Goal: Information Seeking & Learning: Check status

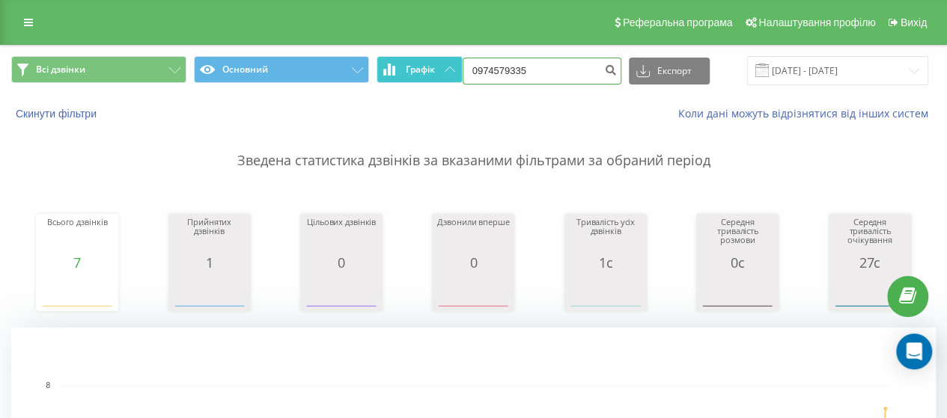
drag, startPoint x: 528, startPoint y: 70, endPoint x: 443, endPoint y: 70, distance: 84.6
click at [445, 70] on div "Всі дзвінки Основний Графік 0974579335 Експорт .csv .xls .xlsx [DATE] - [DATE]" at bounding box center [473, 70] width 925 height 29
paste input "67262426"
type input "0672624265"
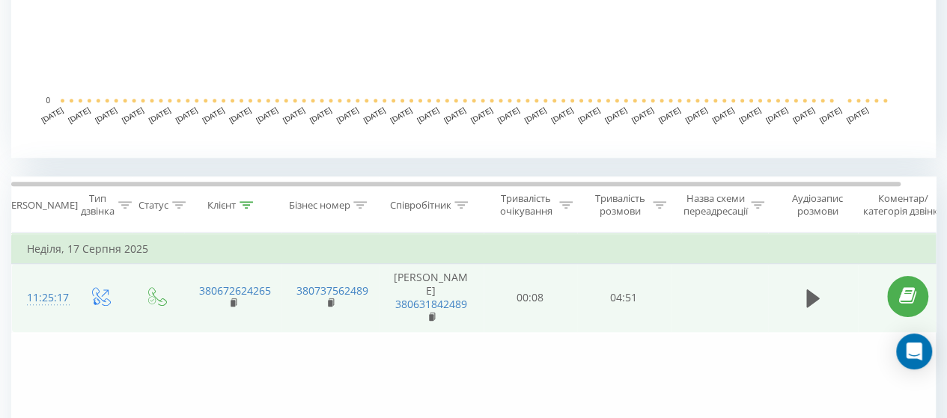
scroll to position [524, 0]
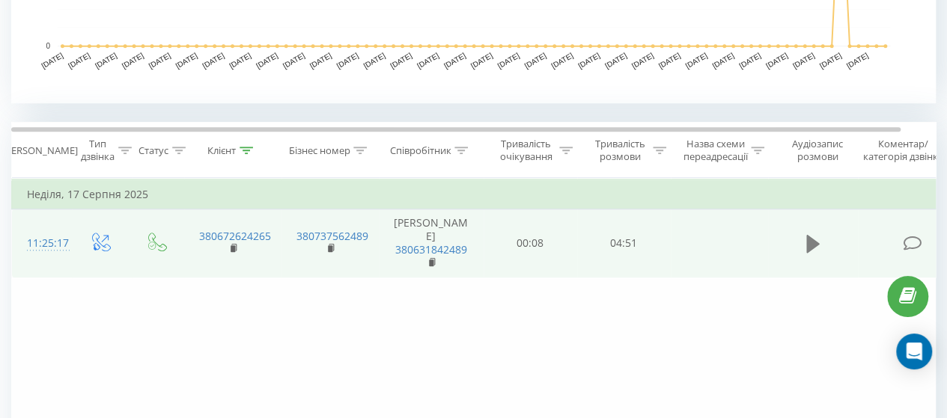
click at [812, 249] on icon at bounding box center [812, 244] width 13 height 18
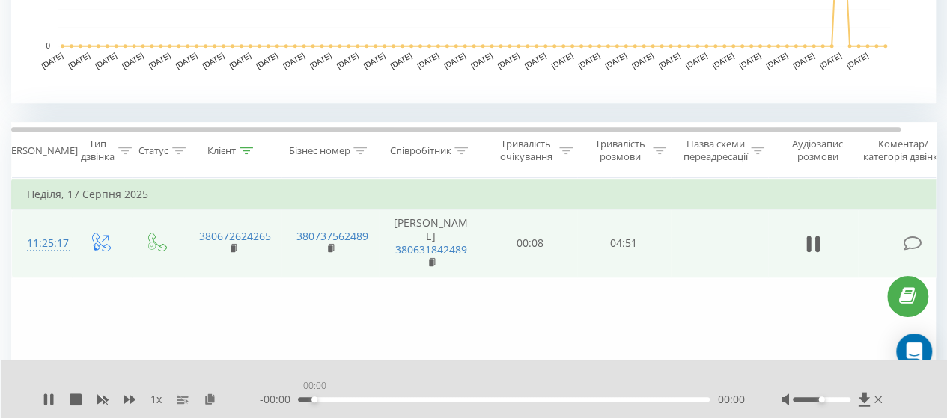
click at [314, 399] on div "00:00" at bounding box center [504, 400] width 412 height 4
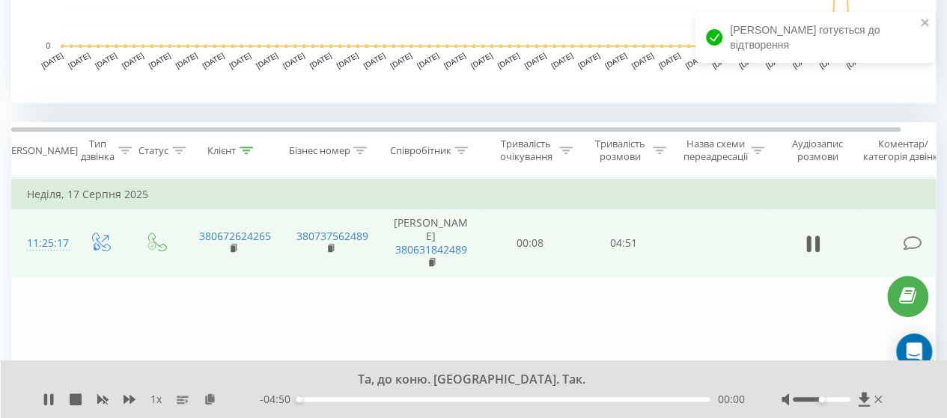
click at [330, 400] on div "00:00" at bounding box center [504, 400] width 412 height 4
click at [831, 398] on div at bounding box center [822, 400] width 58 height 4
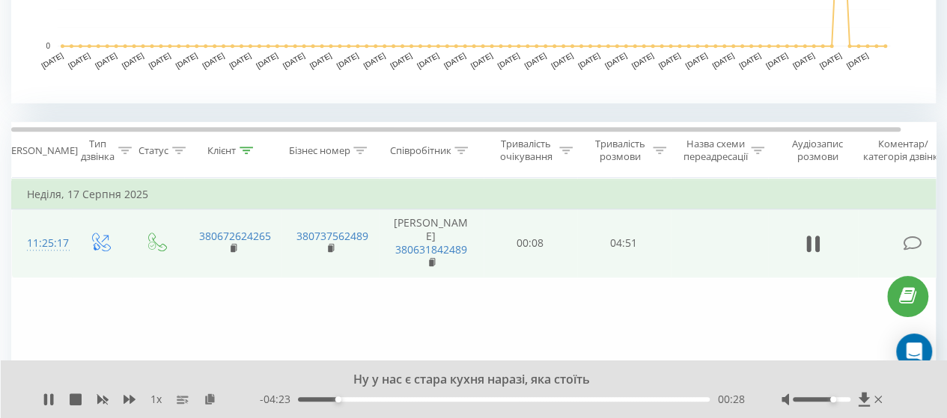
drag, startPoint x: 372, startPoint y: 398, endPoint x: 382, endPoint y: 399, distance: 9.8
click at [372, 398] on div "00:28" at bounding box center [504, 400] width 412 height 4
click at [412, 399] on div "01:21" at bounding box center [504, 400] width 412 height 4
click at [470, 399] on div "01:22" at bounding box center [504, 400] width 412 height 4
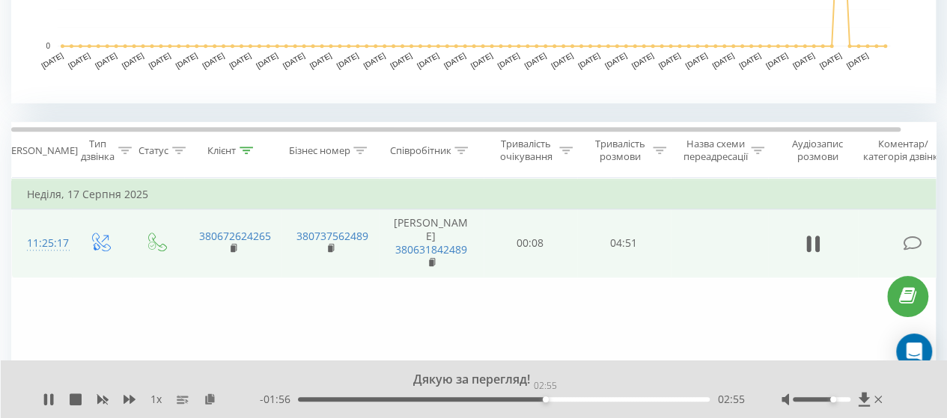
click at [545, 399] on div "02:55" at bounding box center [504, 400] width 412 height 4
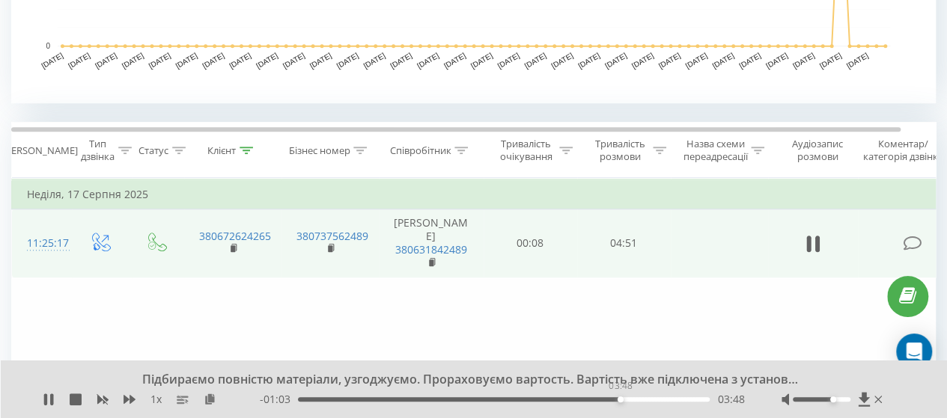
click at [620, 400] on div "03:48" at bounding box center [504, 400] width 412 height 4
click at [663, 400] on div "03:54" at bounding box center [504, 400] width 412 height 4
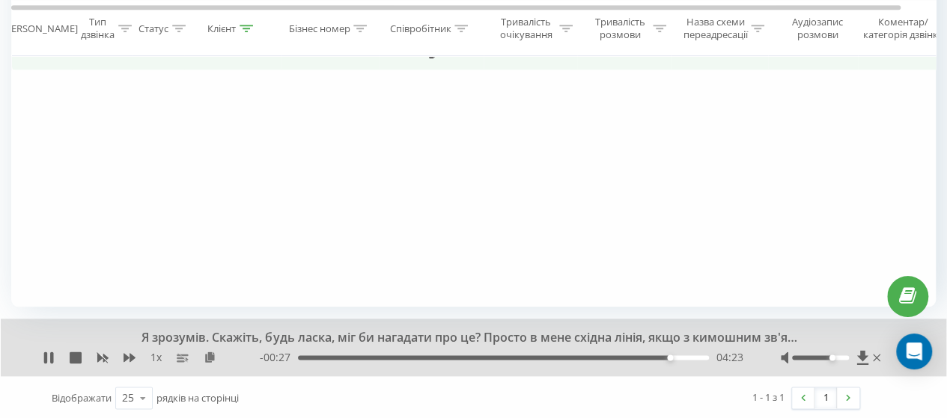
scroll to position [733, 0]
click at [840, 357] on div at bounding box center [821, 357] width 58 height 4
